Goal: Check status: Check status

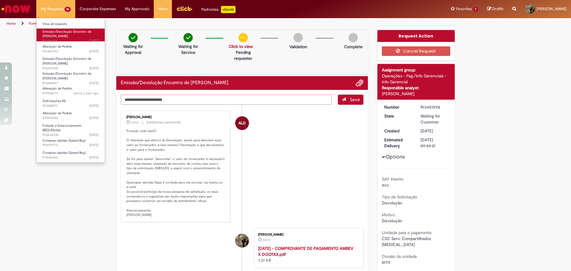
click at [71, 36] on link "Emissão/Devolução Encontro de Contas Fornecedor 3d ago 3 days ago R13461365" at bounding box center [71, 35] width 68 height 13
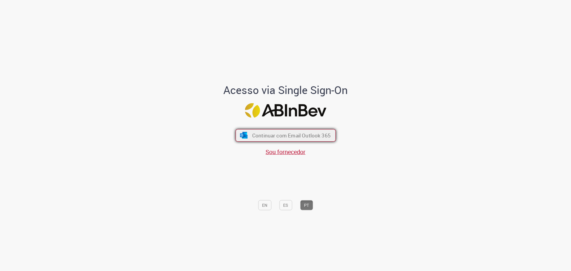
click at [280, 138] on span "Continuar com Email Outlook 365" at bounding box center [291, 135] width 78 height 7
click at [302, 130] on button "Continuar com Email Outlook 365" at bounding box center [285, 135] width 100 height 12
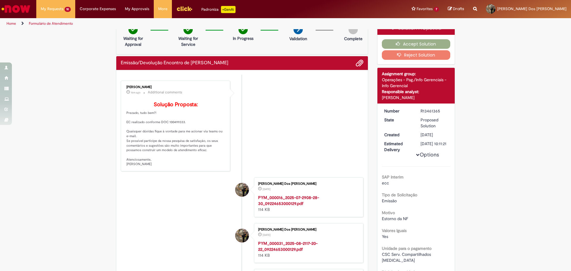
scroll to position [4, 0]
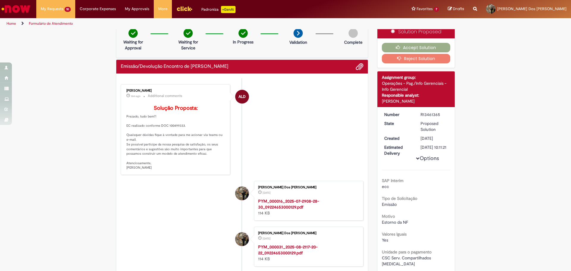
click at [174, 134] on p "Solução Proposta: Prezado, tudo bem?! EC realizado conforme DOC 100499333. Quai…" at bounding box center [175, 137] width 99 height 65
copy p "100499333"
click at [320, 126] on li "ALD [PERSON_NAME] 17m ago 17 minutes ago Additional comments Solução Proposta: …" at bounding box center [242, 129] width 243 height 91
click at [17, 13] on img "Go to homepage" at bounding box center [16, 9] width 31 height 12
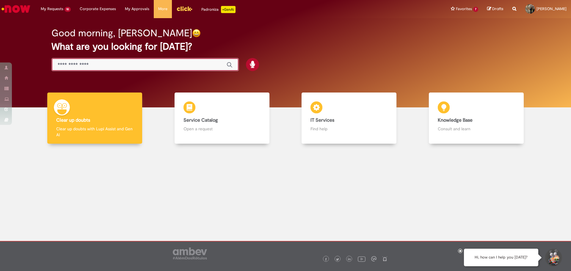
drag, startPoint x: 0, startPoint y: 0, endPoint x: 145, endPoint y: 64, distance: 158.9
click at [145, 64] on input "Just type here" at bounding box center [139, 65] width 163 height 7
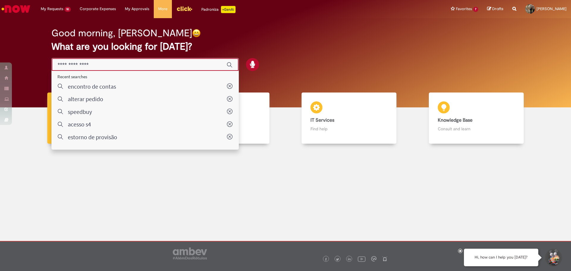
click at [150, 62] on input "Just type here" at bounding box center [139, 65] width 163 height 7
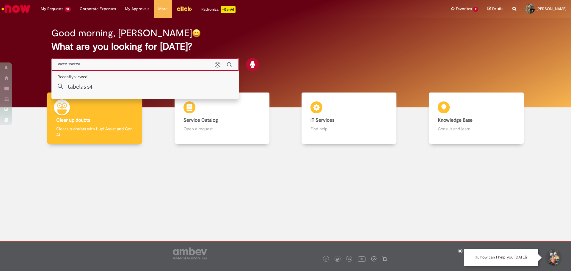
type input "**********"
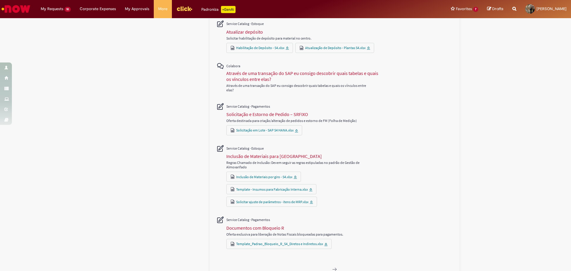
scroll to position [276, 0]
